Goal: Task Accomplishment & Management: Complete application form

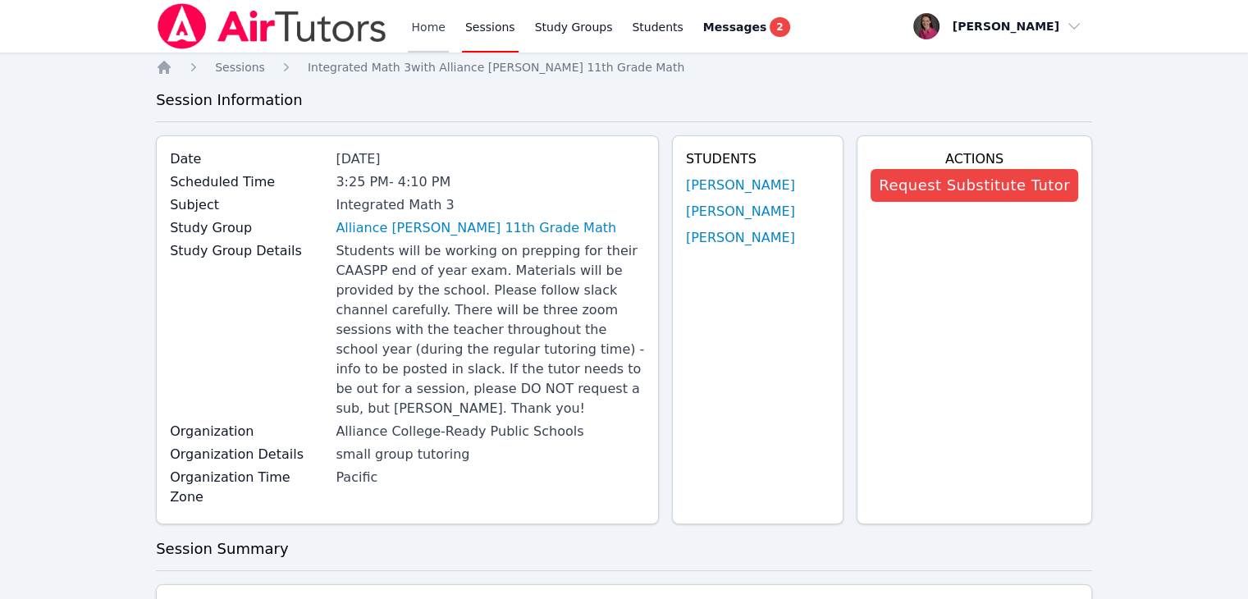
click at [434, 27] on link "Home" at bounding box center [428, 26] width 40 height 53
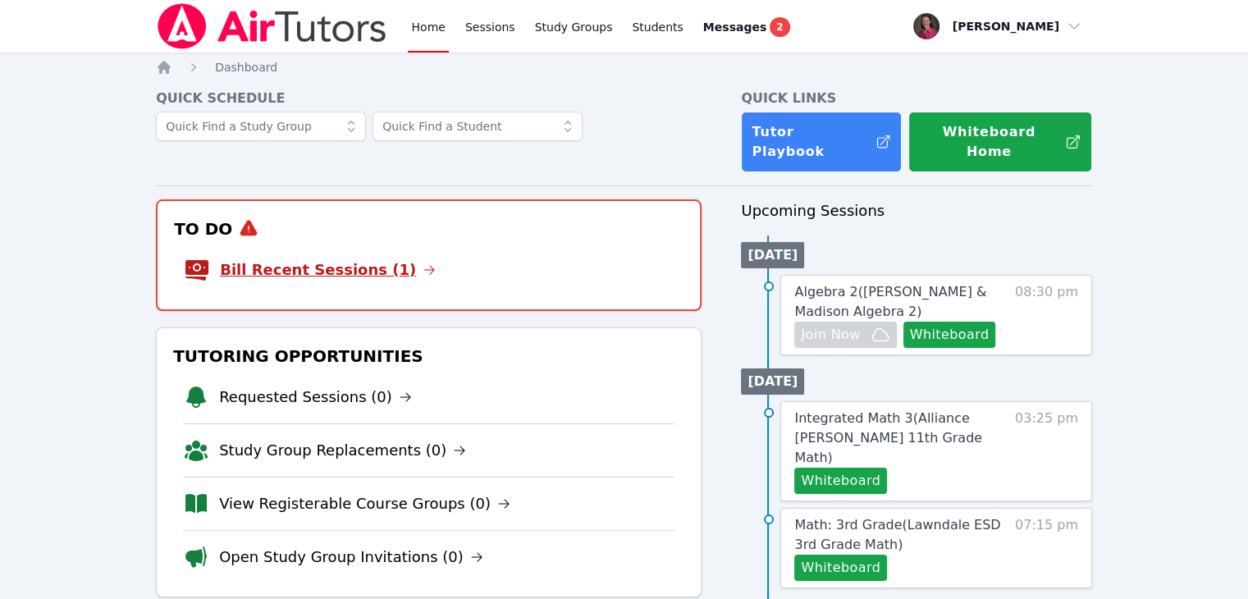
click at [308, 258] on link "Bill Recent Sessions (1)" at bounding box center [328, 269] width 216 height 23
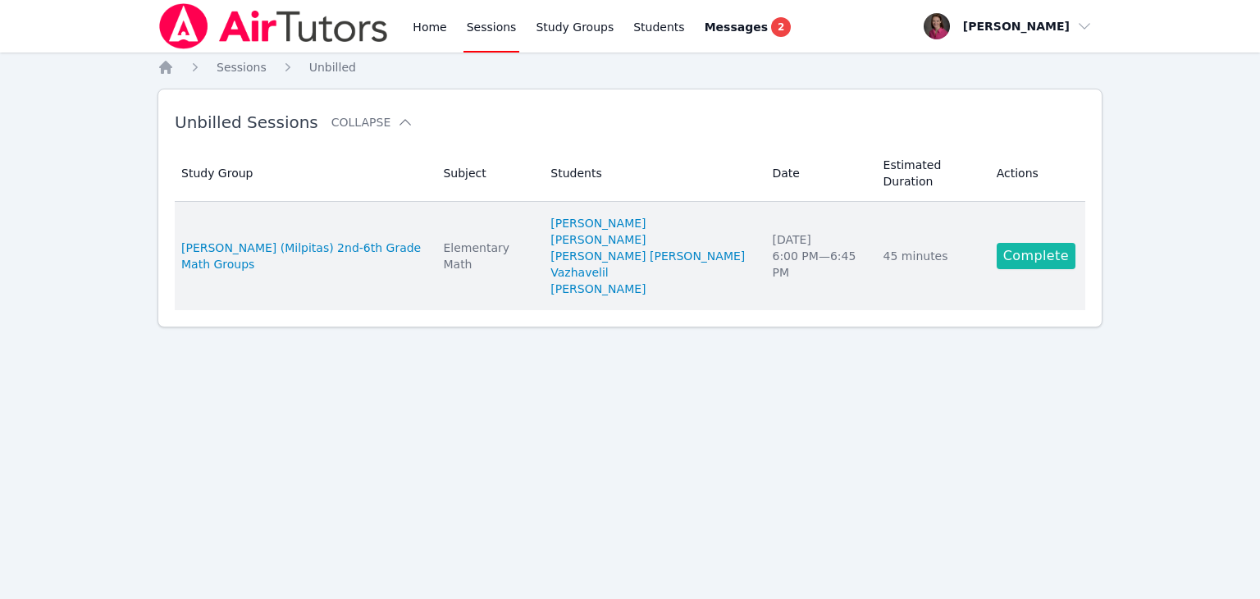
click at [1031, 243] on link "Complete" at bounding box center [1036, 256] width 79 height 26
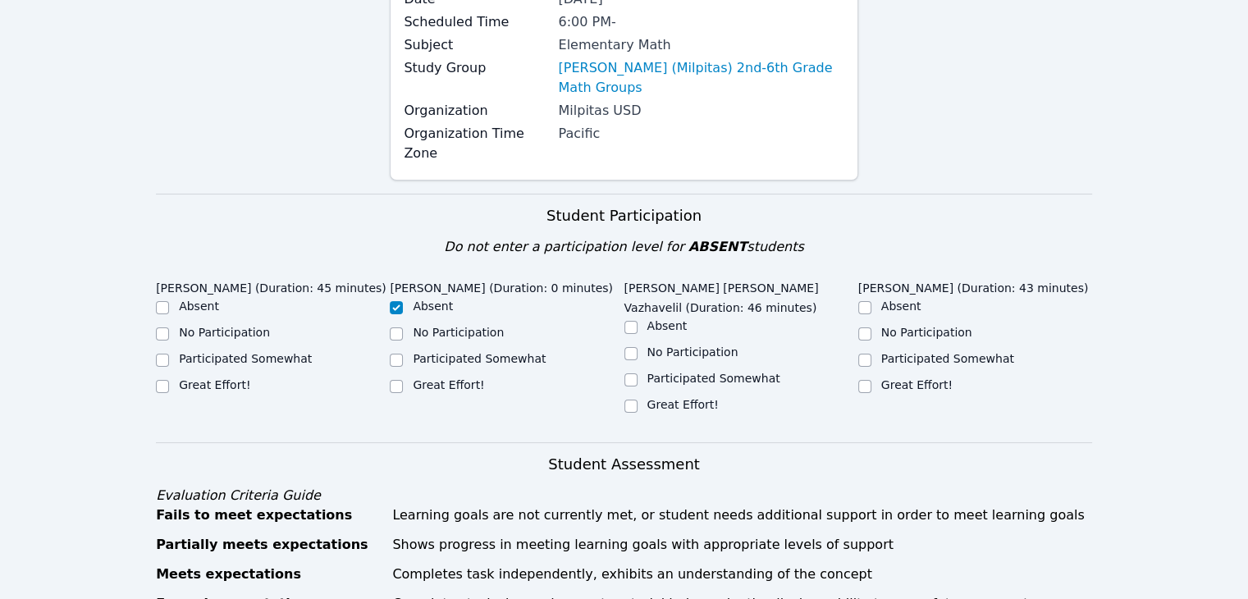
scroll to position [200, 0]
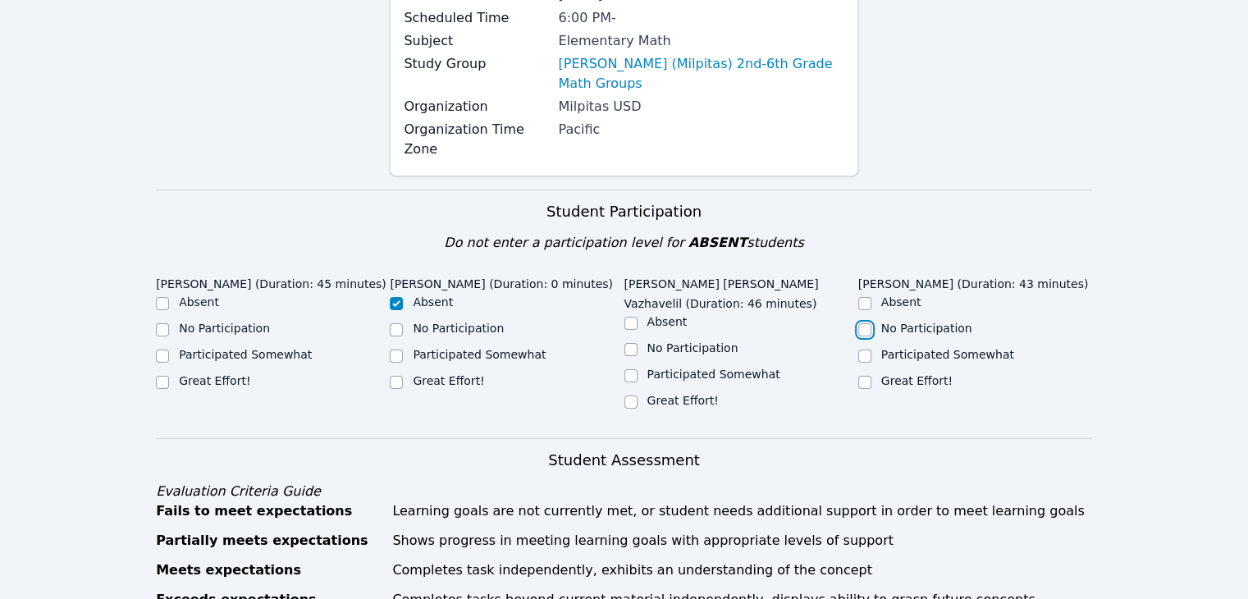
click at [858, 323] on input "No Participation" at bounding box center [864, 329] width 13 height 13
checkbox input "true"
click at [640, 392] on div "Great Effort!" at bounding box center [741, 402] width 234 height 20
click at [630, 395] on input "Great Effort!" at bounding box center [630, 401] width 13 height 13
checkbox input "true"
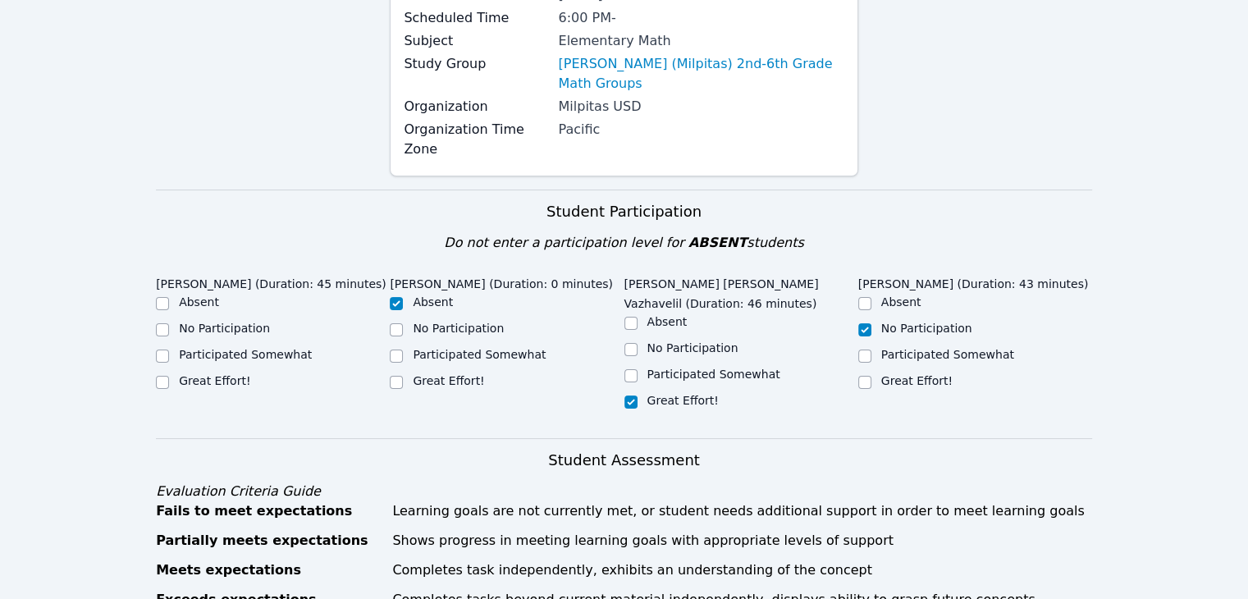
click at [171, 346] on div "Participated Somewhat" at bounding box center [273, 356] width 234 height 20
click at [167, 350] on input "Participated Somewhat" at bounding box center [162, 356] width 13 height 13
checkbox input "true"
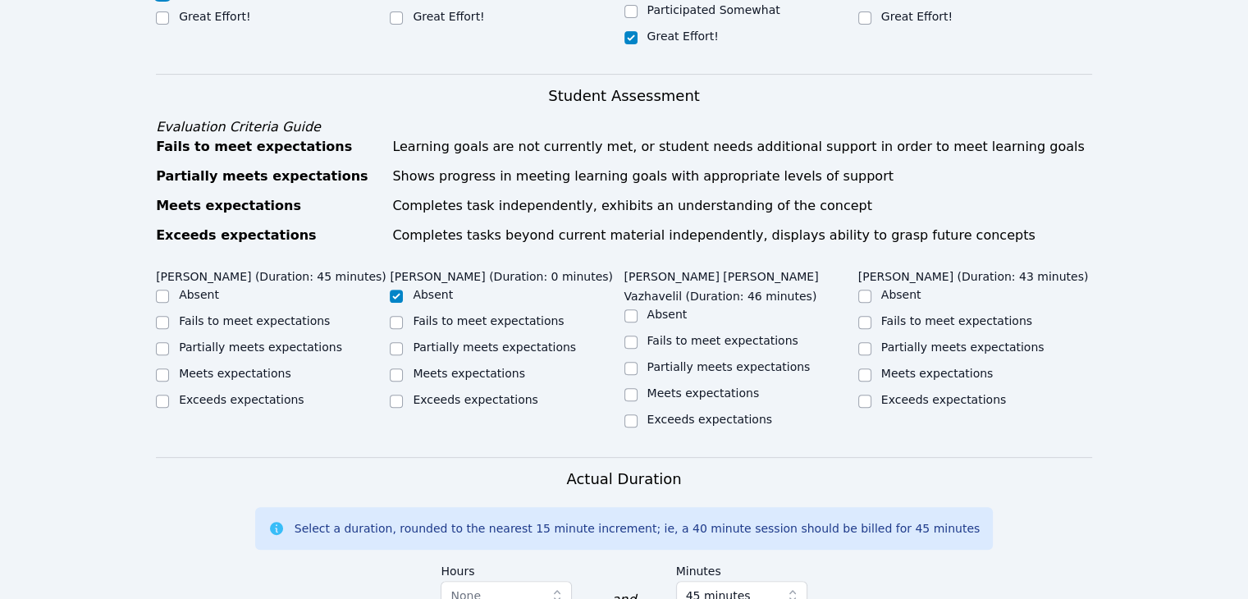
scroll to position [583, 0]
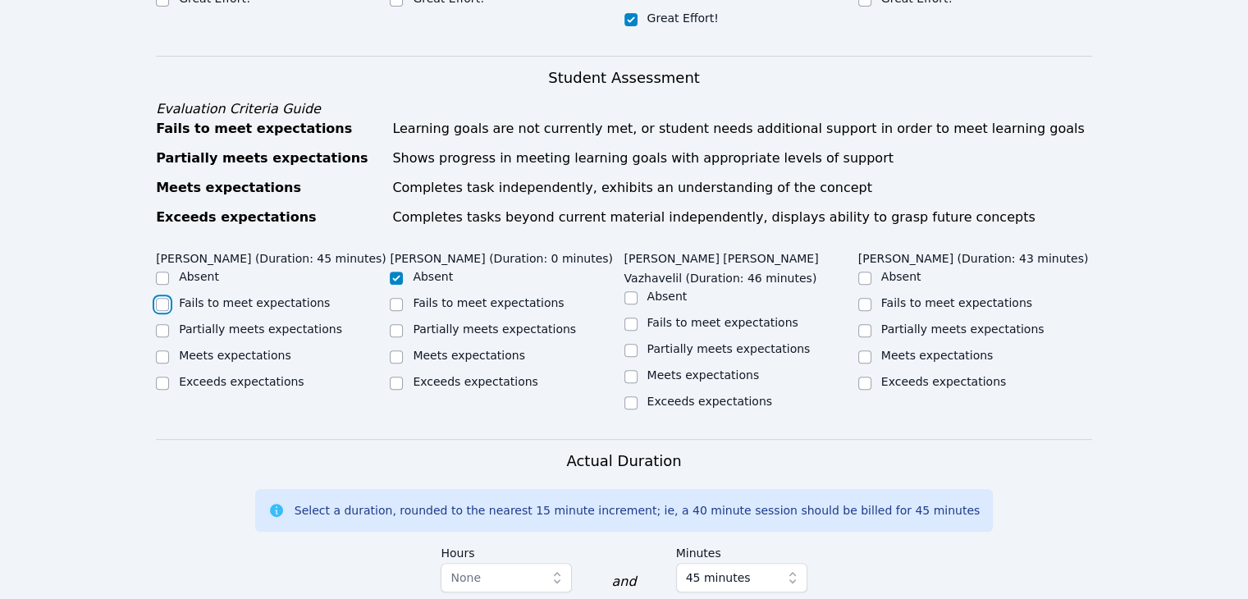
click at [157, 298] on input "Fails to meet expectations" at bounding box center [162, 304] width 13 height 13
checkbox input "true"
click at [862, 295] on div at bounding box center [864, 305] width 13 height 20
click at [870, 298] on input "Fails to meet expectations" at bounding box center [864, 304] width 13 height 13
checkbox input "true"
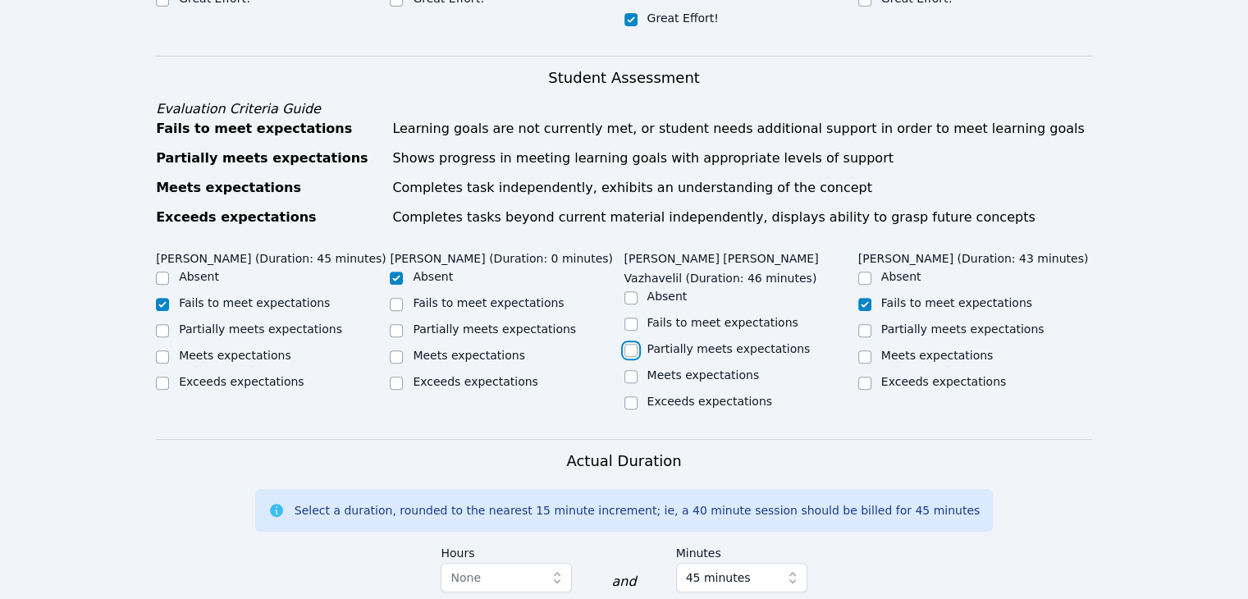
click at [630, 344] on input "Partially meets expectations" at bounding box center [630, 350] width 13 height 13
checkbox input "true"
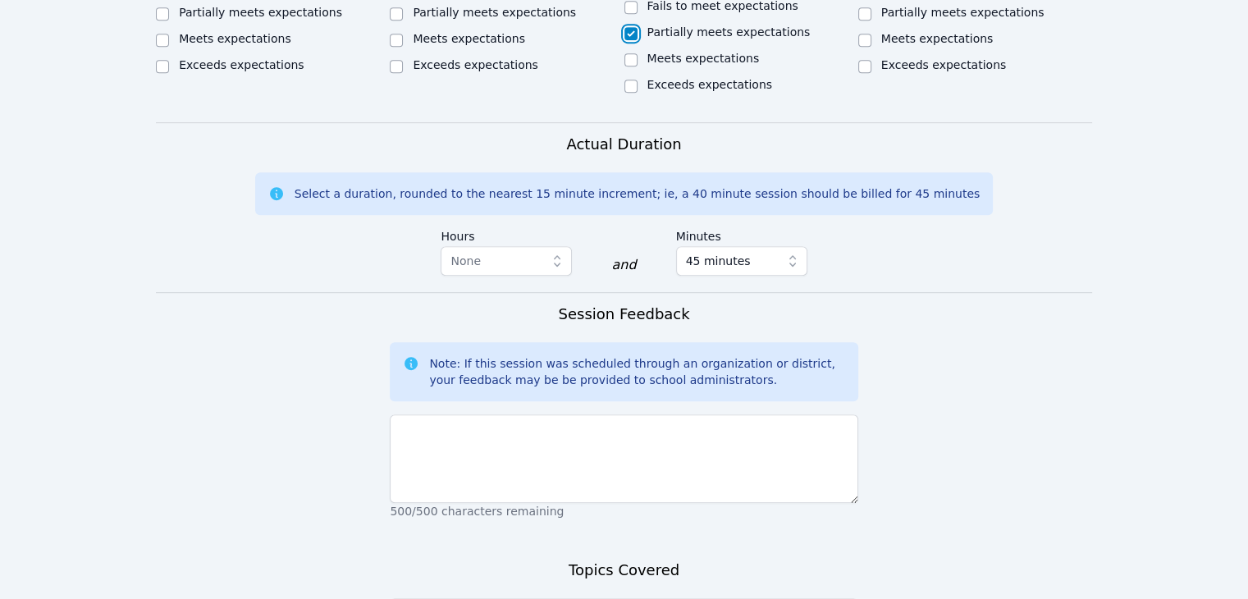
scroll to position [1029, 0]
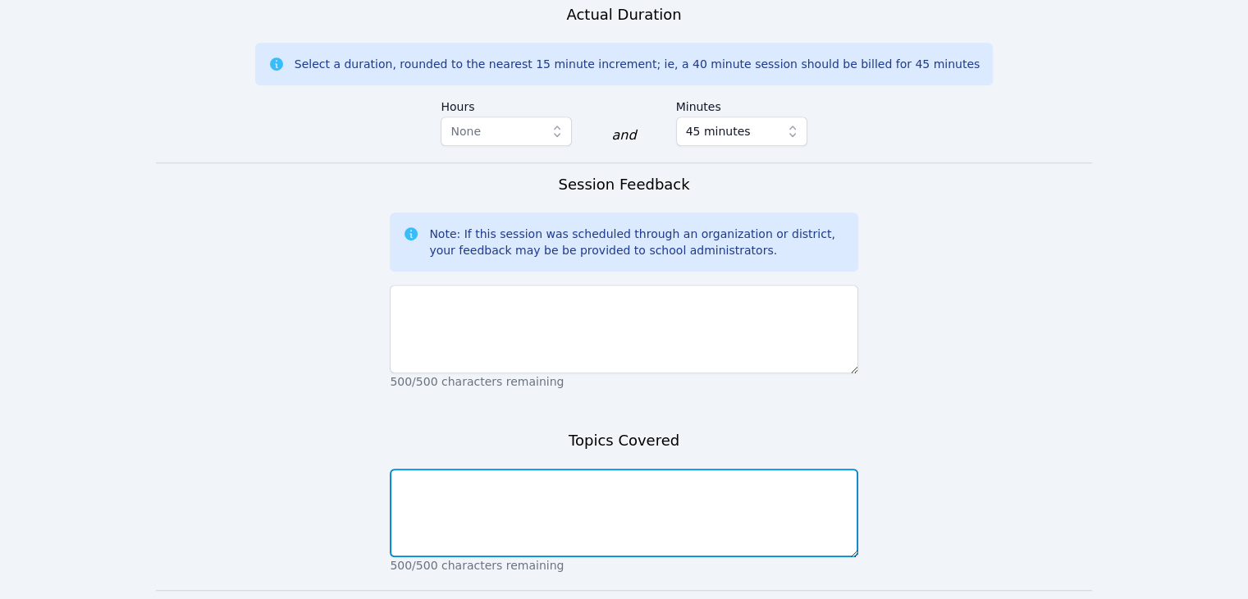
click at [561, 485] on textarea at bounding box center [624, 513] width 468 height 89
type textarea "Rounding values to certain place values."
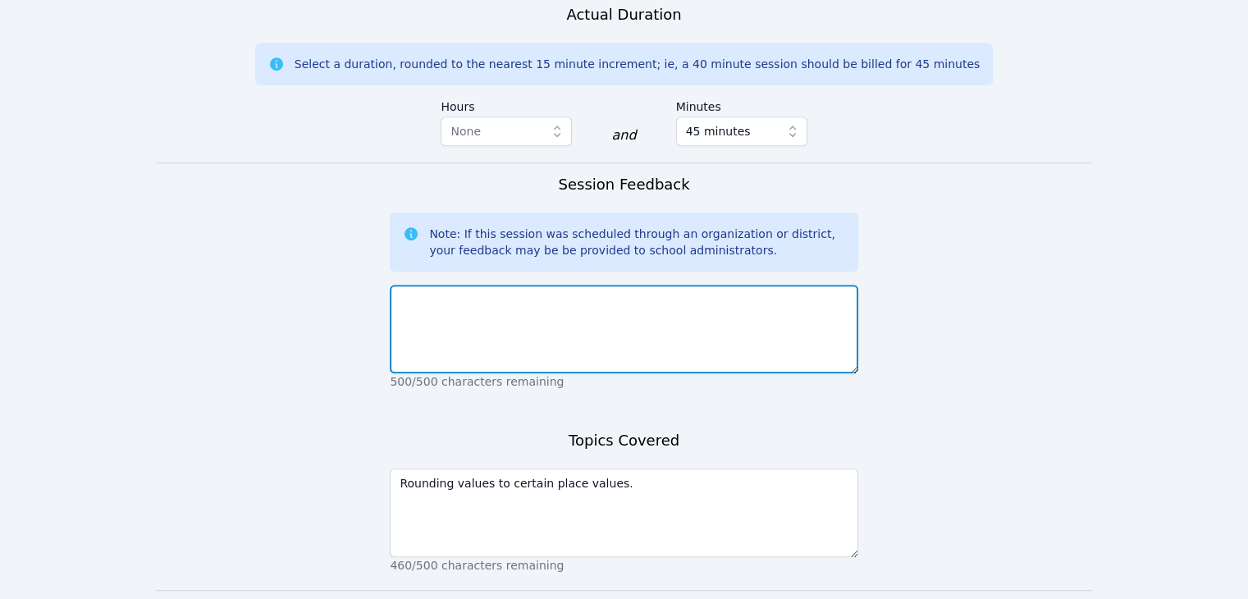
click at [501, 306] on textarea at bounding box center [624, 329] width 468 height 89
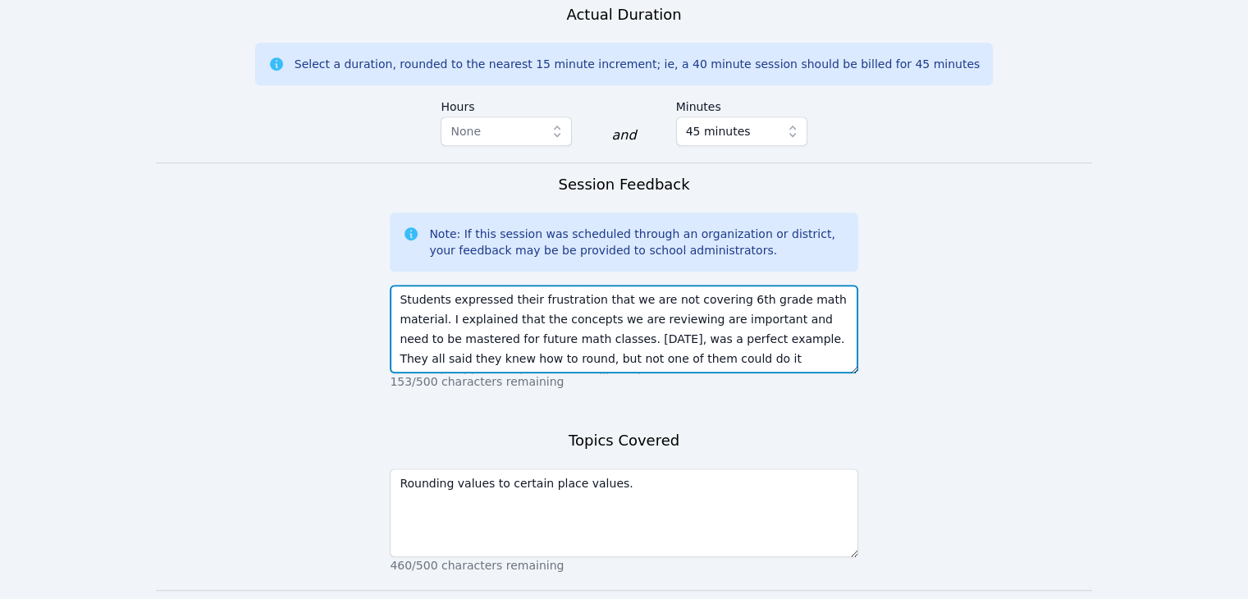
scroll to position [12, 0]
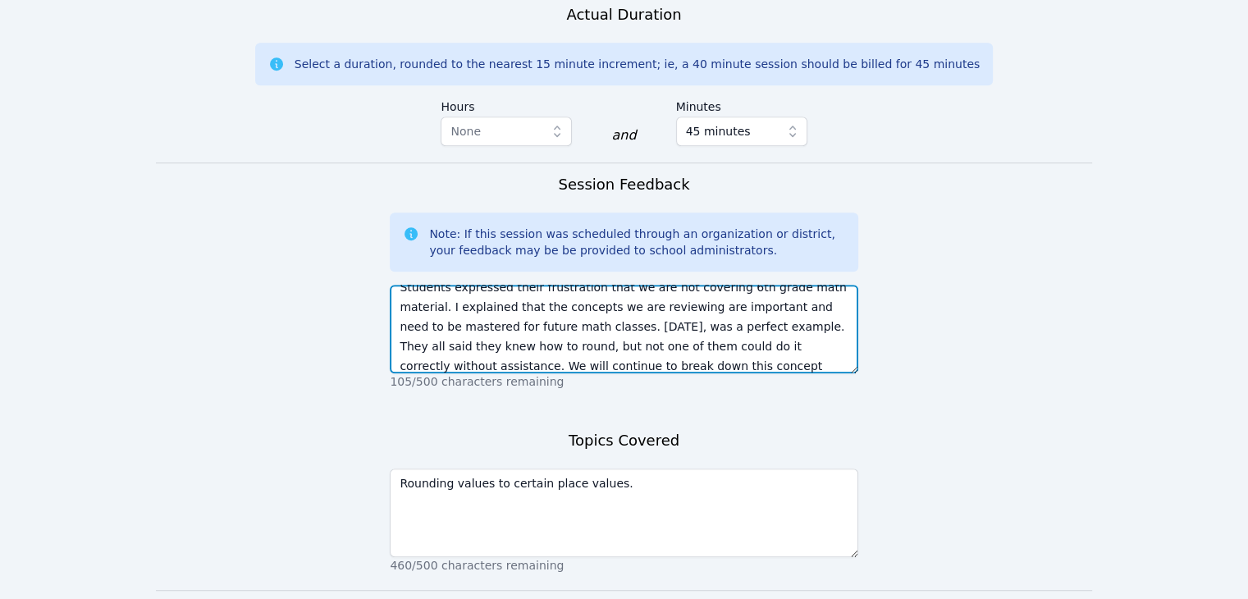
type textarea "Students expressed their frustration that we are not covering 6th grade math ma…"
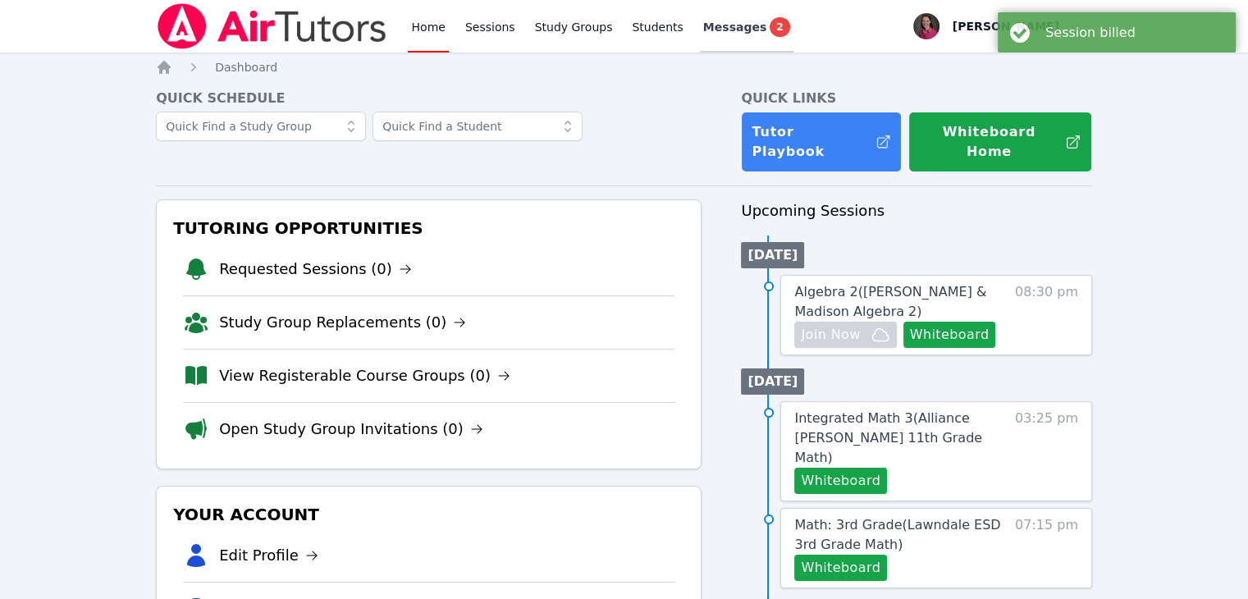
click at [733, 30] on span "Messages" at bounding box center [734, 27] width 63 height 16
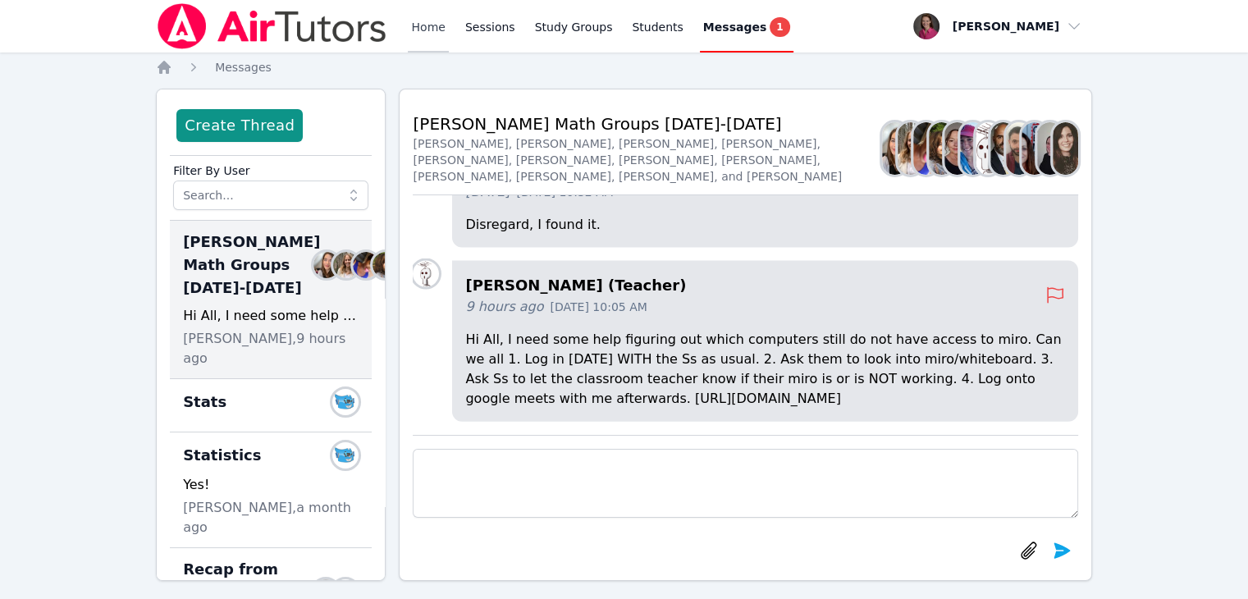
click at [427, 28] on link "Home" at bounding box center [428, 26] width 40 height 53
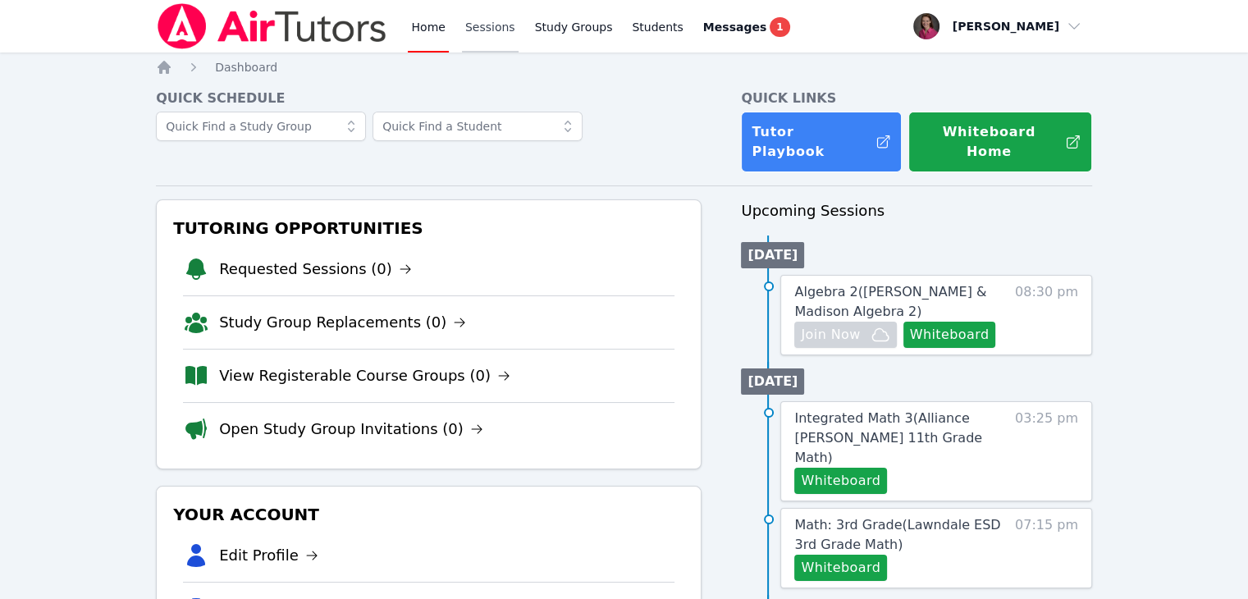
click at [488, 21] on link "Sessions" at bounding box center [490, 26] width 57 height 53
